Goal: Task Accomplishment & Management: Manage account settings

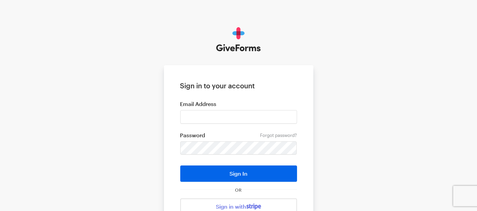
type input "[EMAIL_ADDRESS][DOMAIN_NAME]"
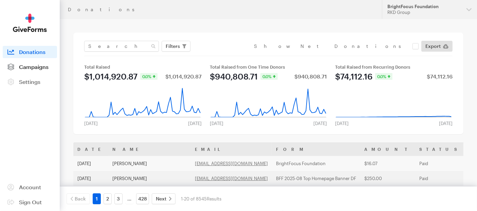
click at [38, 66] on span "Campaigns" at bounding box center [34, 66] width 30 height 6
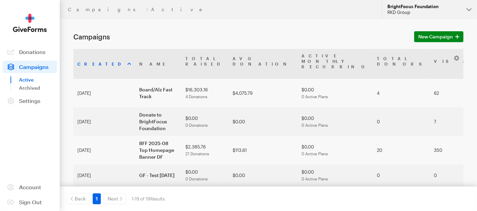
click at [471, 11] on button "BrightFocus Foundation RKD Group" at bounding box center [429, 9] width 95 height 19
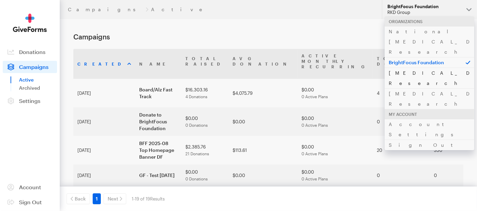
click at [419, 68] on link "[MEDICAL_DATA] Research" at bounding box center [429, 78] width 90 height 21
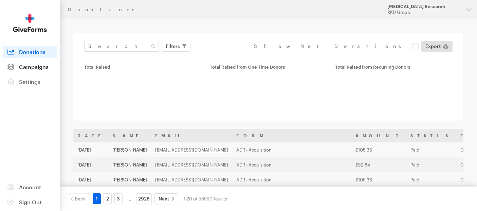
click at [41, 68] on span "Campaigns" at bounding box center [34, 66] width 30 height 6
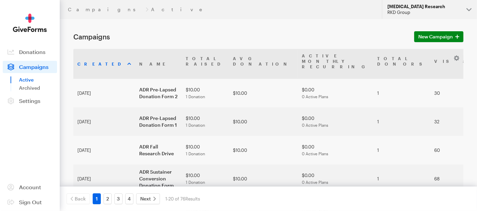
click at [461, 9] on button "Alzheimer's Disease Research RKD Group" at bounding box center [429, 9] width 95 height 19
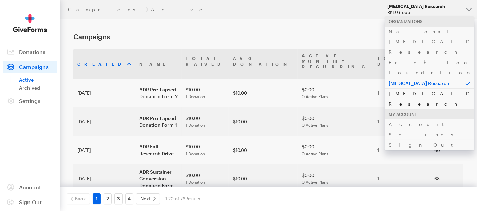
click at [410, 88] on link "[MEDICAL_DATA] Research" at bounding box center [429, 98] width 90 height 21
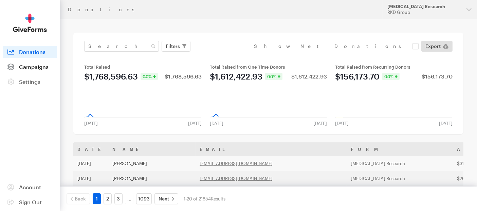
click at [47, 69] on span "Campaigns" at bounding box center [34, 66] width 30 height 6
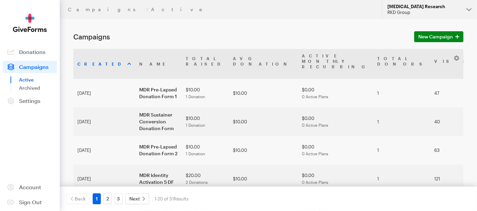
click at [465, 10] on button "Macular Degeneration Research RKD Group" at bounding box center [429, 9] width 95 height 19
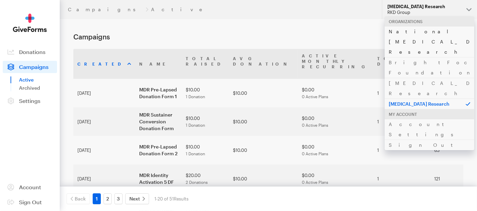
click at [414, 31] on link "National [MEDICAL_DATA] Research" at bounding box center [429, 41] width 90 height 31
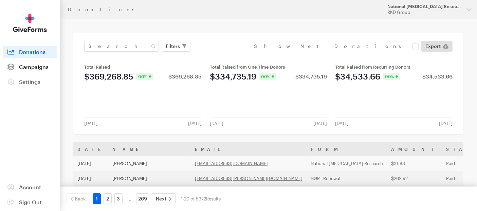
click at [40, 68] on span "Campaigns" at bounding box center [34, 66] width 30 height 6
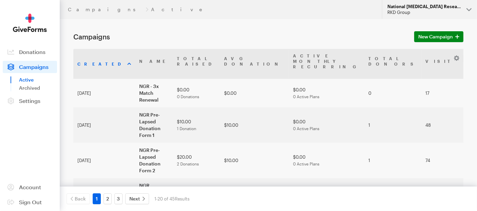
click at [470, 13] on button "National [MEDICAL_DATA] Research RKD Group" at bounding box center [429, 9] width 95 height 19
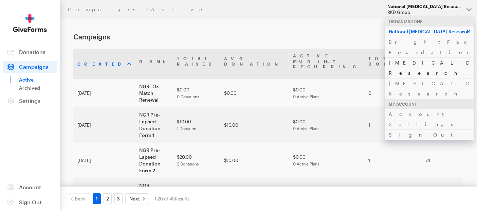
click at [429, 57] on link "[MEDICAL_DATA] Research" at bounding box center [429, 67] width 90 height 21
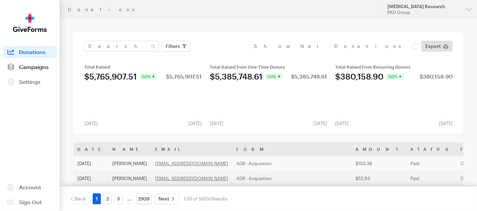
click at [32, 64] on span "Campaigns" at bounding box center [34, 66] width 30 height 6
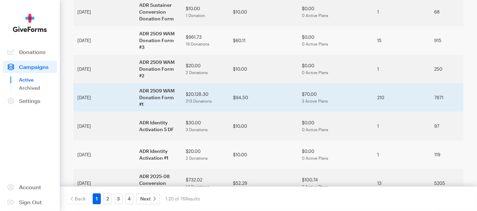
scroll to position [151, 0]
